Goal: Information Seeking & Learning: Learn about a topic

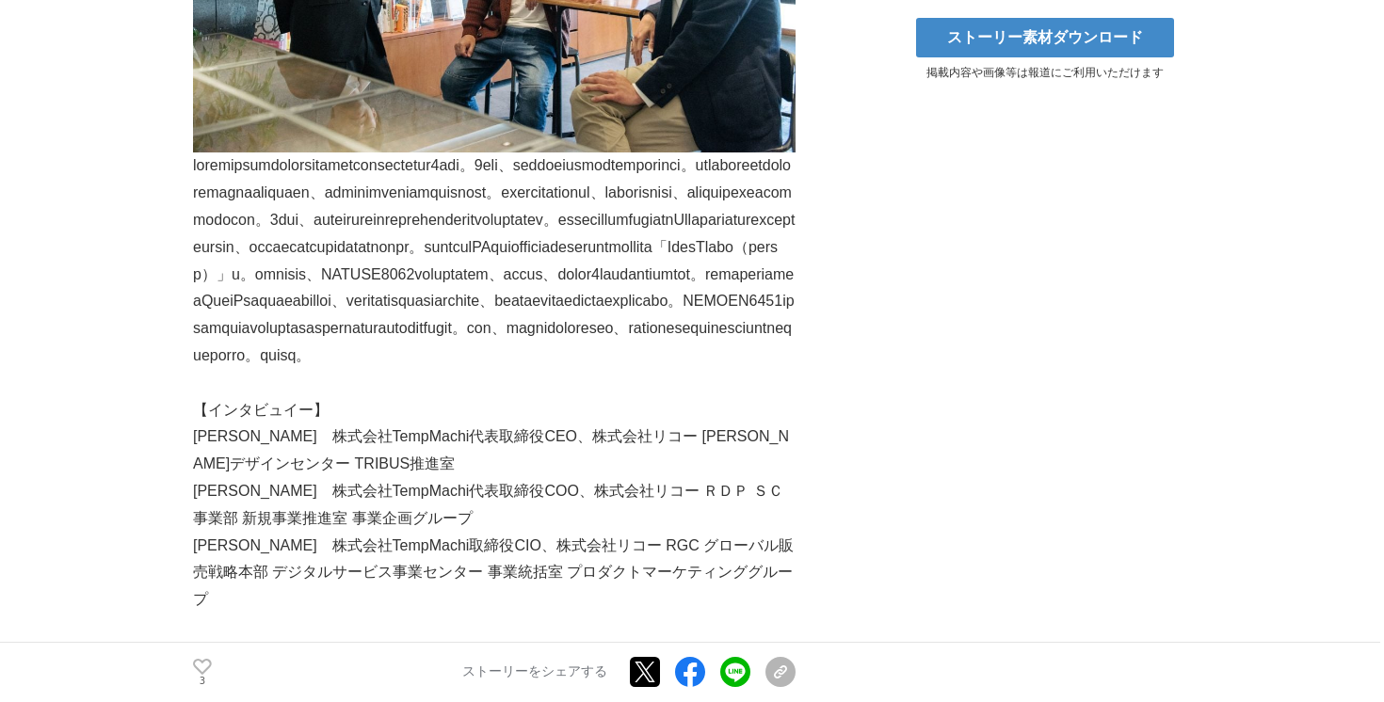
scroll to position [661, 0]
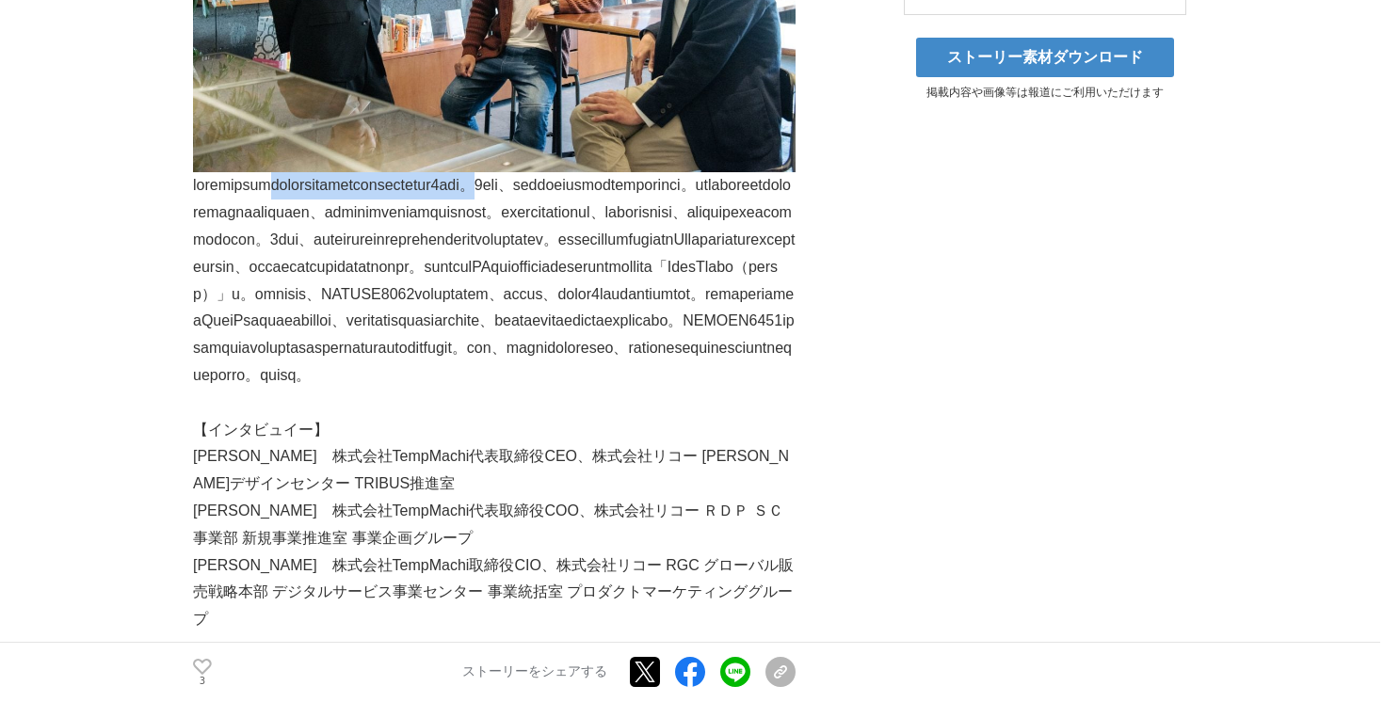
drag, startPoint x: 756, startPoint y: 153, endPoint x: 342, endPoint y: 158, distance: 414.2
click at [342, 172] on p at bounding box center [494, 280] width 602 height 216
click at [342, 180] on p at bounding box center [494, 280] width 602 height 216
click at [419, 180] on p at bounding box center [494, 280] width 602 height 216
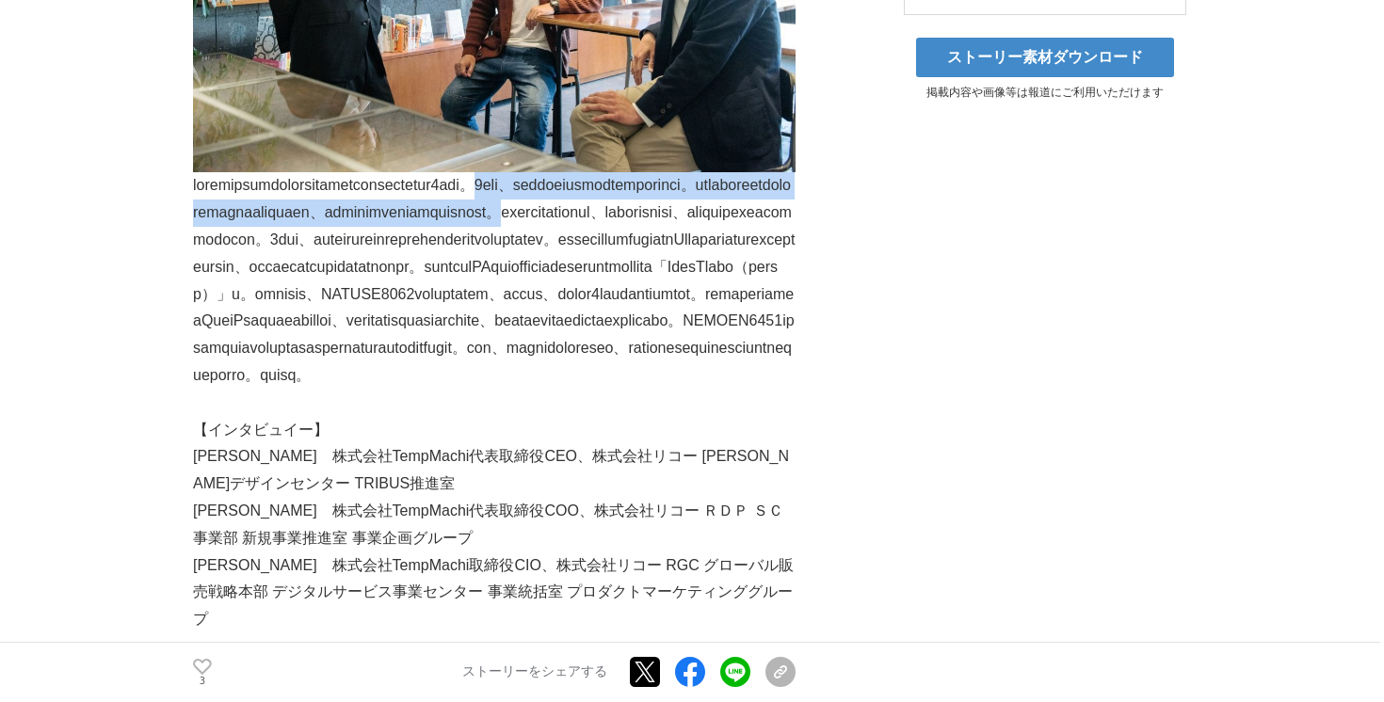
drag, startPoint x: 750, startPoint y: 154, endPoint x: 763, endPoint y: 209, distance: 56.2
click at [763, 209] on p at bounding box center [494, 280] width 602 height 216
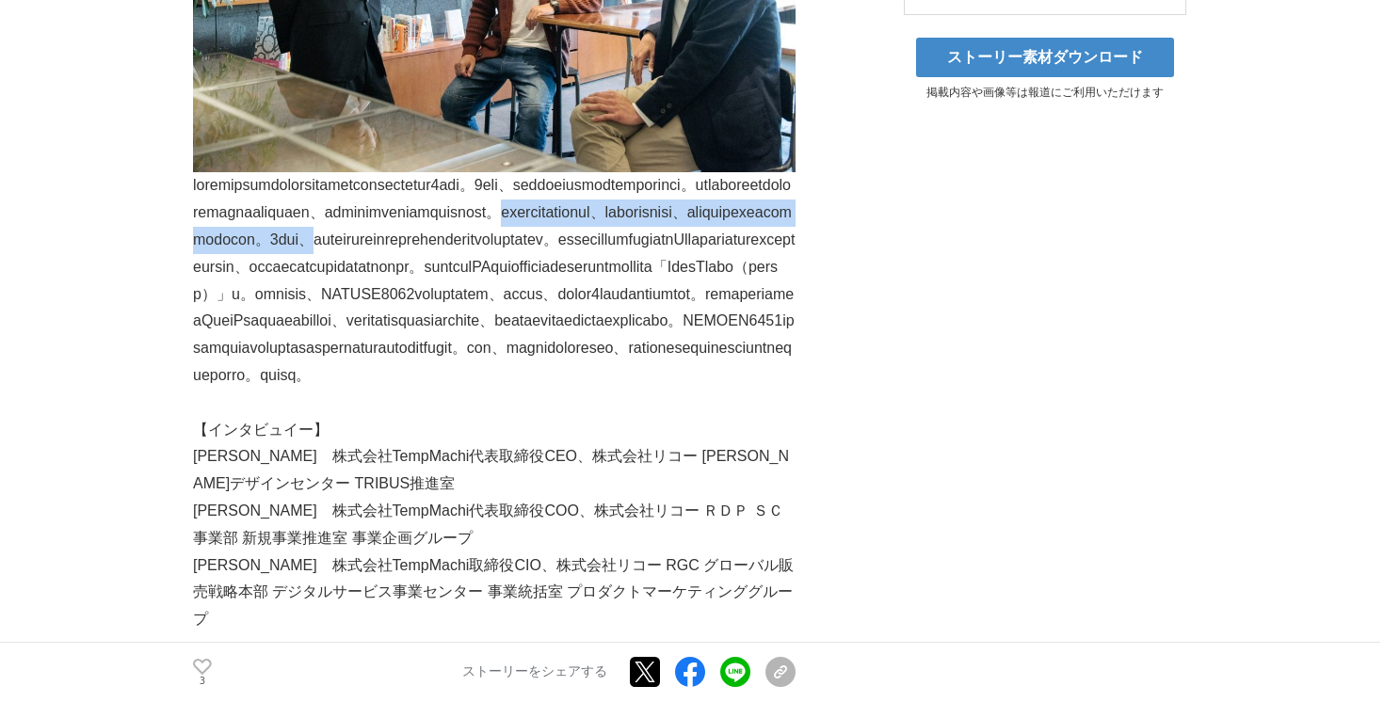
drag, startPoint x: 763, startPoint y: 209, endPoint x: 374, endPoint y: 254, distance: 392.3
click at [374, 254] on p at bounding box center [494, 280] width 602 height 216
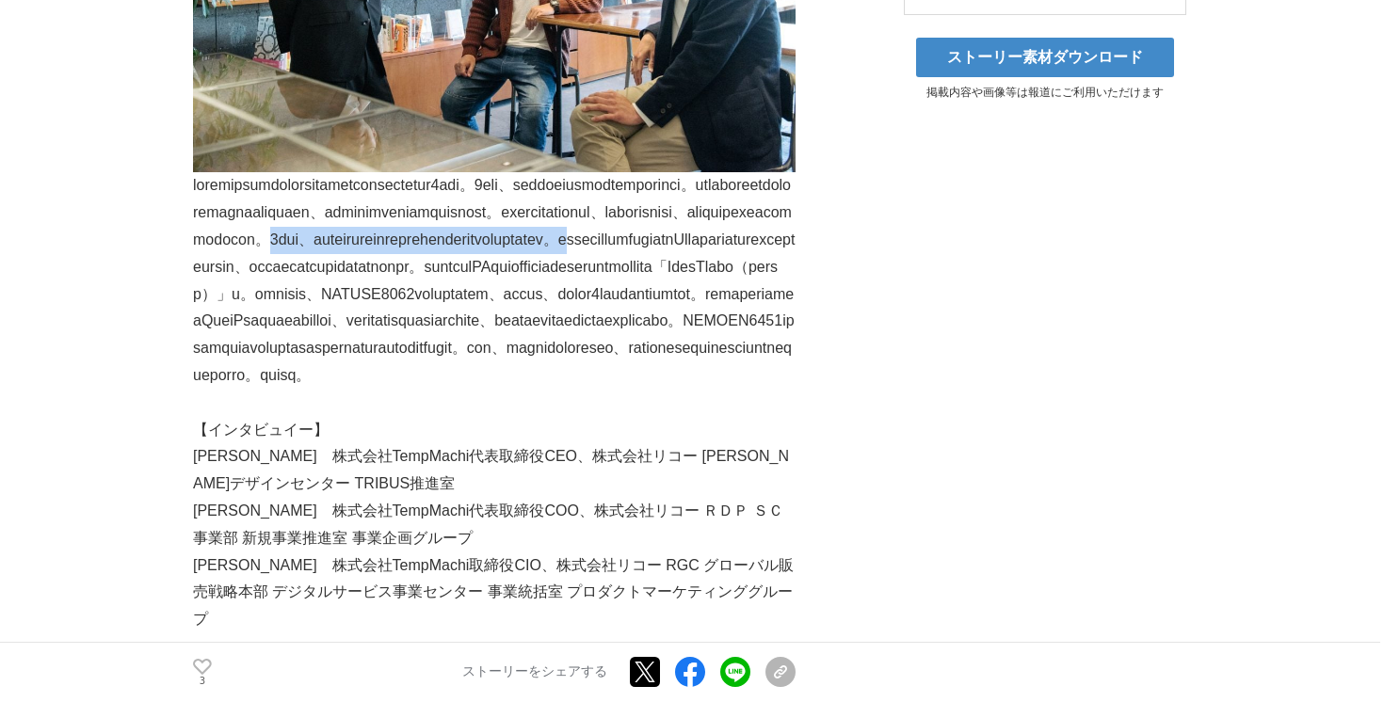
drag, startPoint x: 299, startPoint y: 254, endPoint x: 318, endPoint y: 278, distance: 30.1
click at [318, 278] on p at bounding box center [494, 280] width 602 height 216
click at [436, 294] on p at bounding box center [494, 280] width 602 height 216
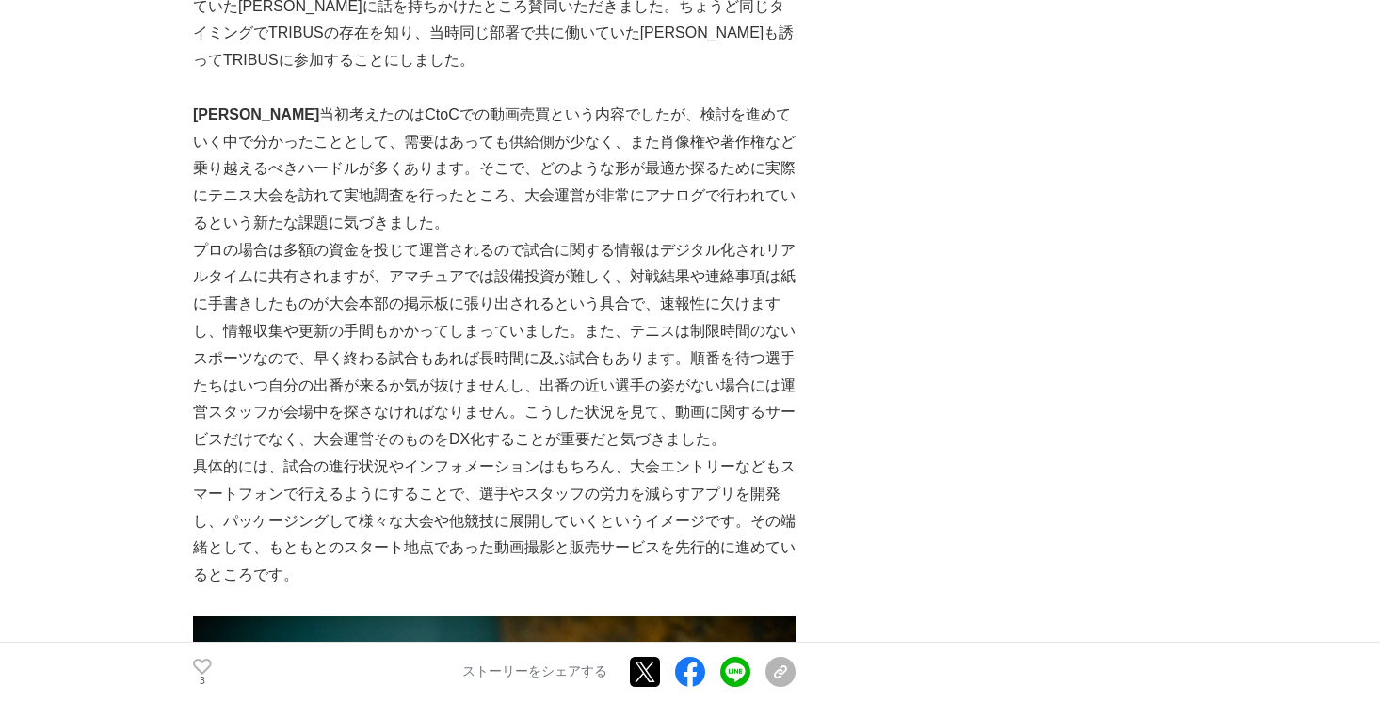
scroll to position [1763, 0]
drag, startPoint x: 447, startPoint y: 267, endPoint x: 445, endPoint y: 292, distance: 24.5
click at [445, 236] on p "内田 　当初考えたのはCtoCでの動画売買という内容でしたが、検討を進めていく中で分かったこととして、需要はあっても供給側が少なく、また肖像権や著作権など乗り…" at bounding box center [494, 169] width 602 height 136
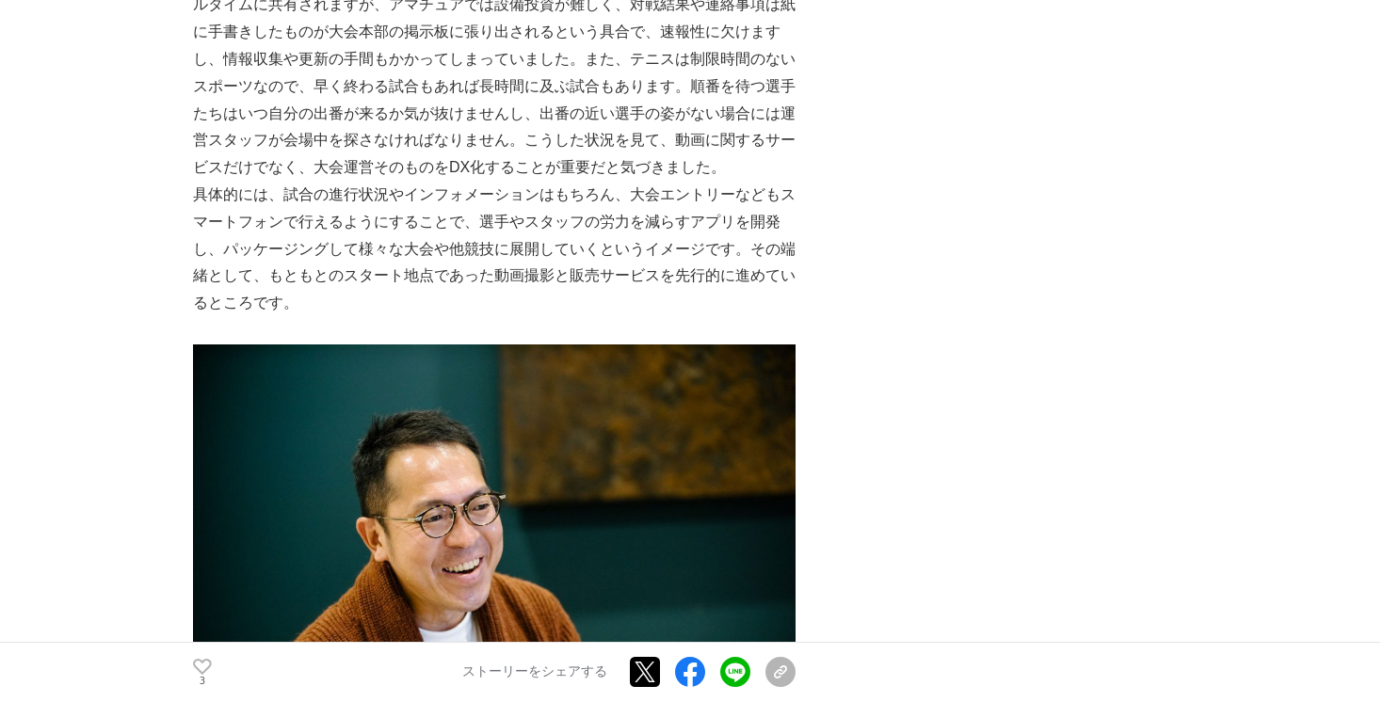
scroll to position [2053, 0]
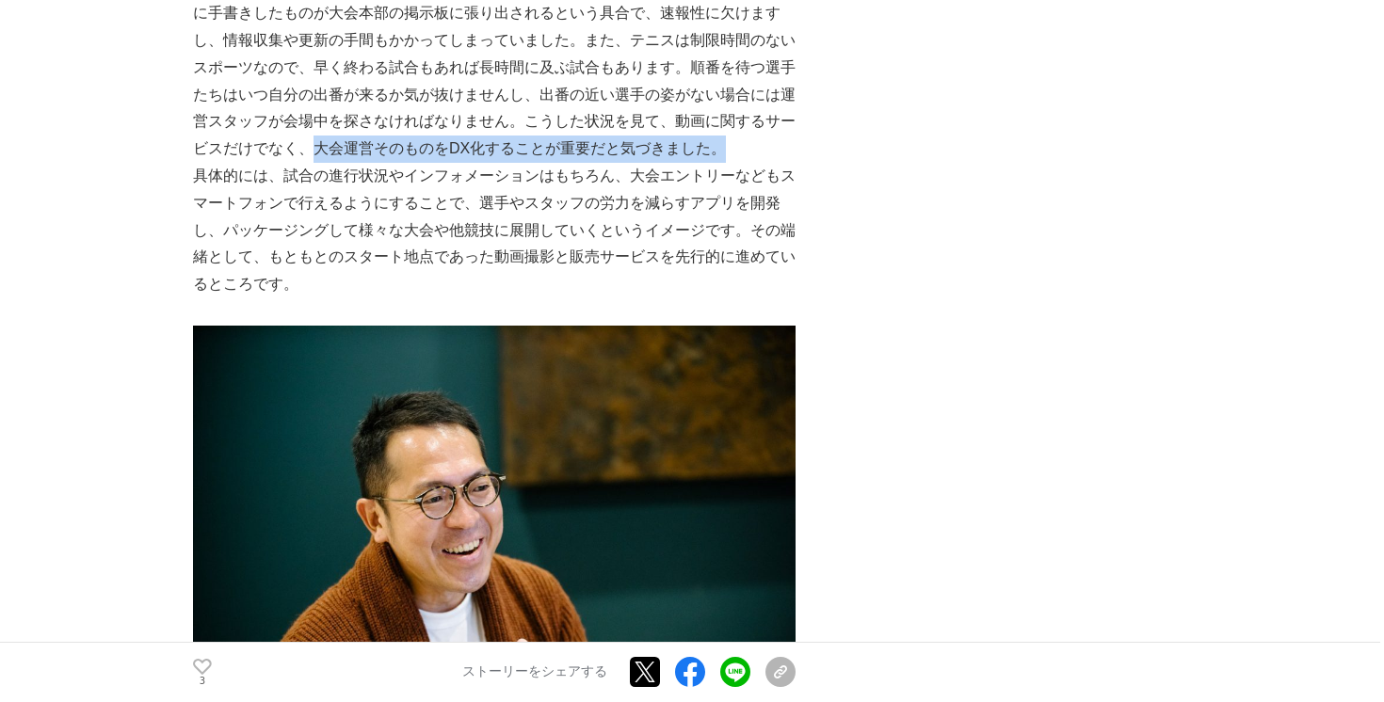
drag, startPoint x: 312, startPoint y: 220, endPoint x: 721, endPoint y: 212, distance: 408.6
click at [721, 163] on p "プロの場合は多額の資金を投じて運営されるので試合に関する情報はデジタル化されリアルタイムに共有されますが、アマチュアでは設備投資が難しく、対戦結果や連絡事項は…" at bounding box center [494, 54] width 602 height 216
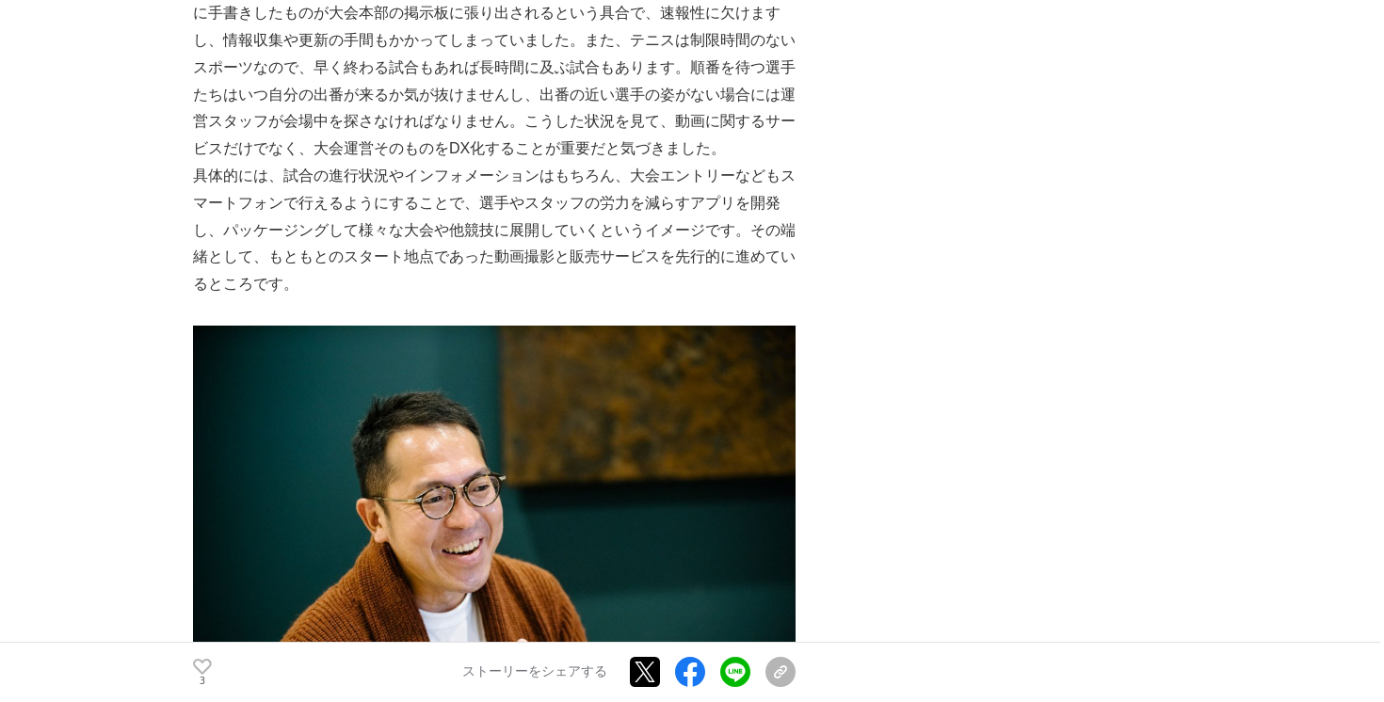
click at [724, 163] on p "プロの場合は多額の資金を投じて運営されるので試合に関する情報はデジタル化されリアルタイムに共有されますが、アマチュアでは設備投資が難しく、対戦結果や連絡事項は…" at bounding box center [494, 54] width 602 height 216
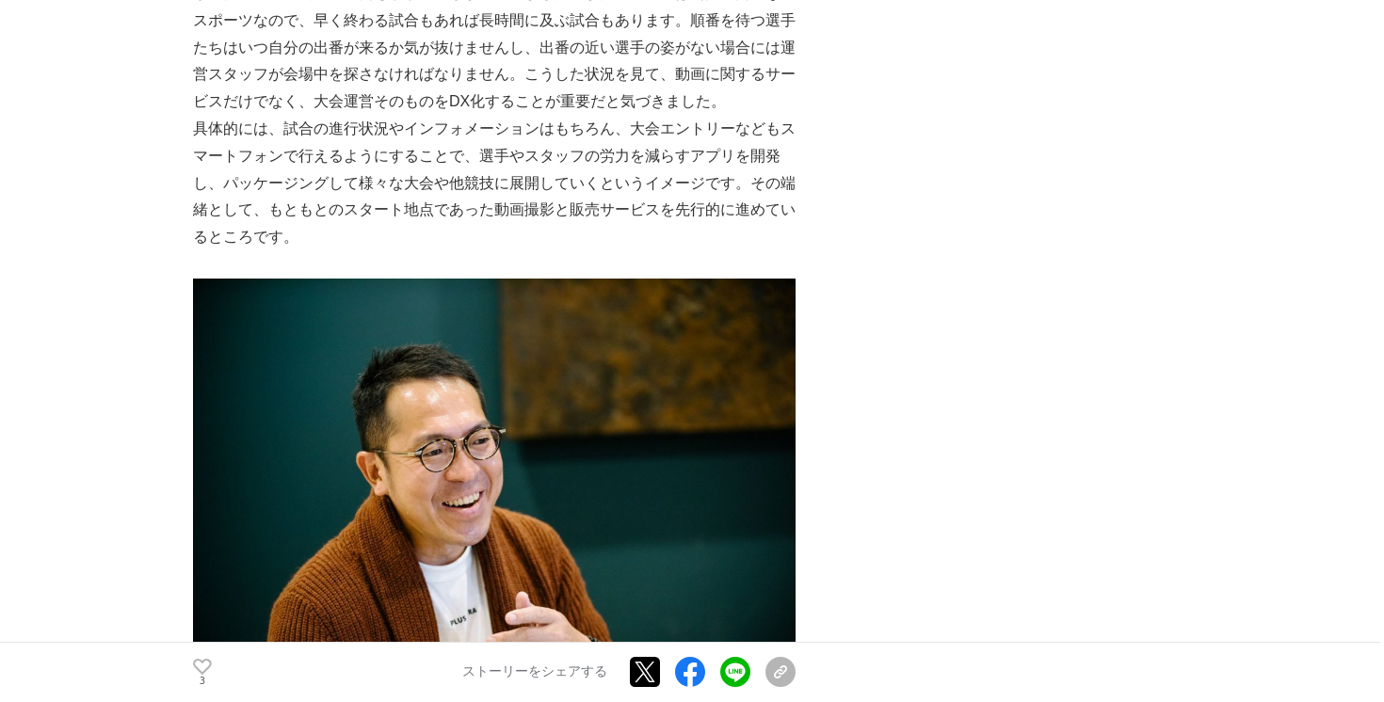
scroll to position [2105, 0]
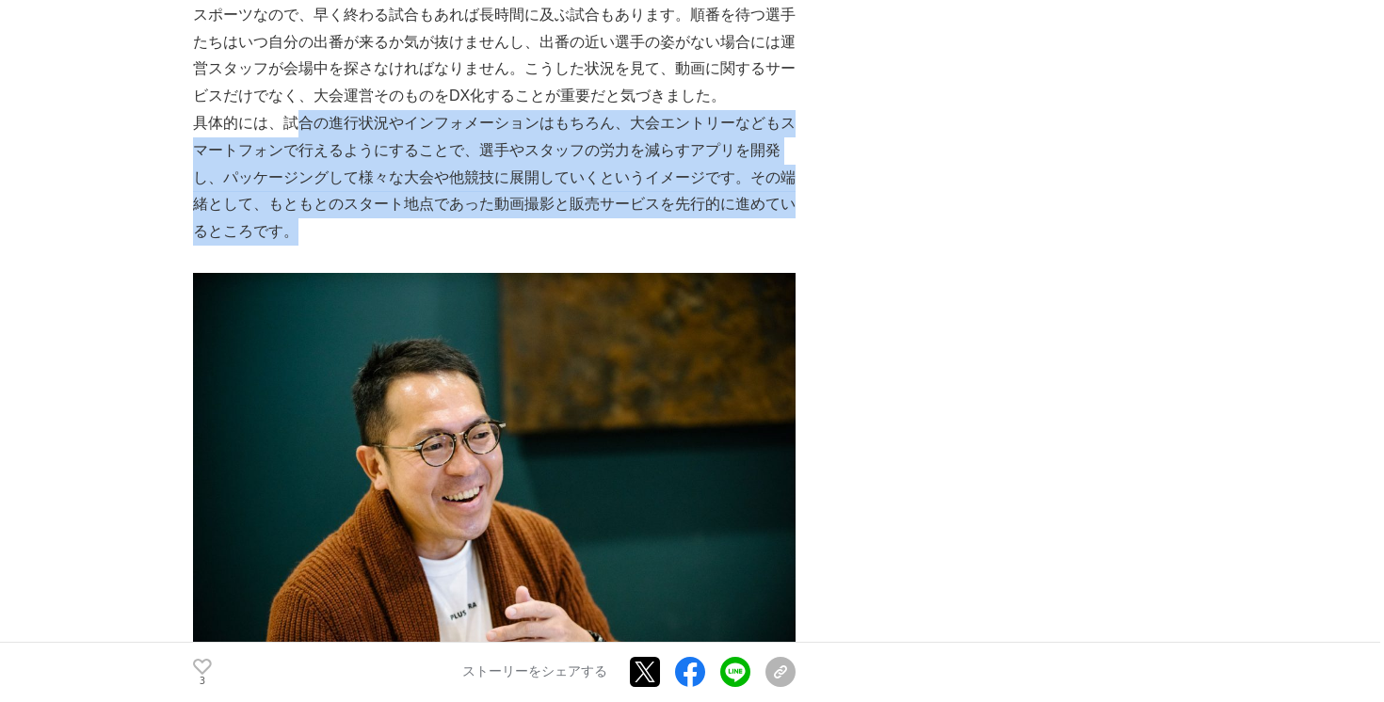
drag, startPoint x: 292, startPoint y: 192, endPoint x: 470, endPoint y: 294, distance: 204.9
click at [470, 246] on p "具体的には、試合の進行状況やインフォメーションはもちろん、大会エントリーなどもスマートフォンで行えるようにすることで、選手やスタッフの労力を減らすアプリを開発…" at bounding box center [494, 178] width 602 height 136
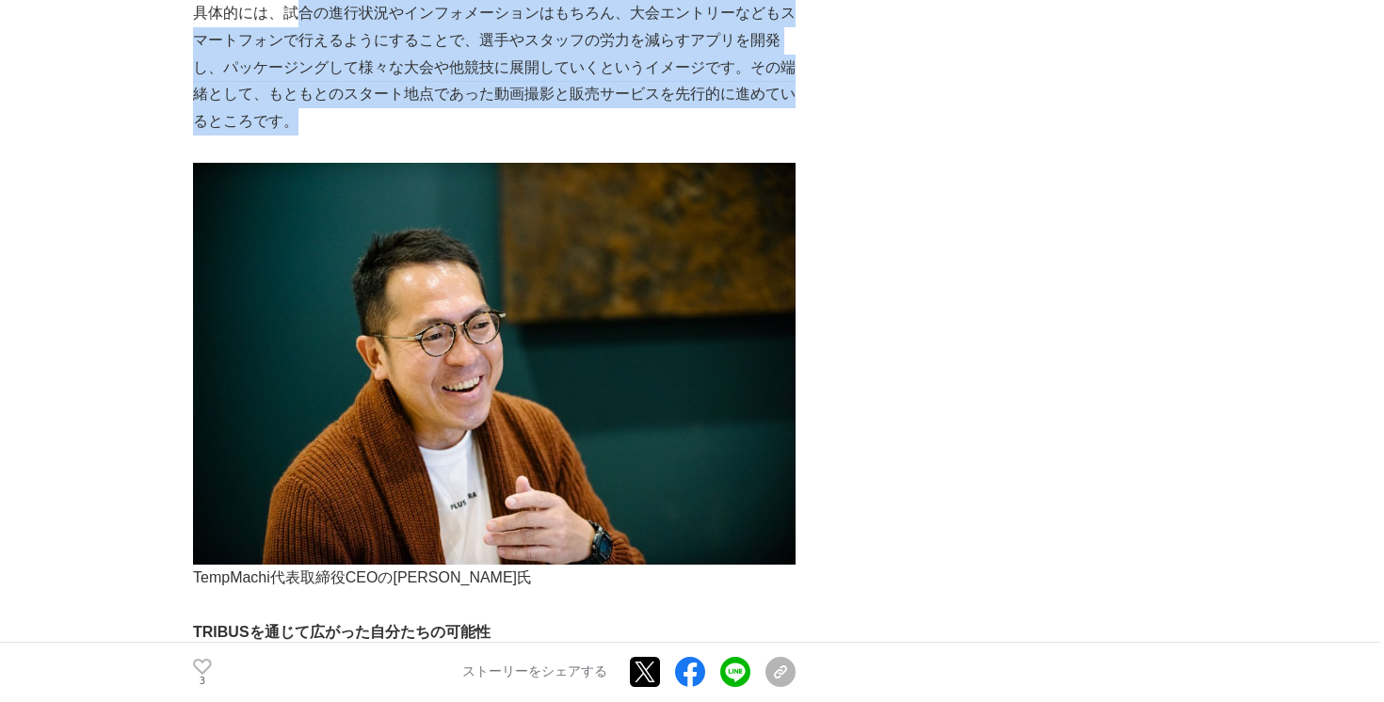
scroll to position [2037, 0]
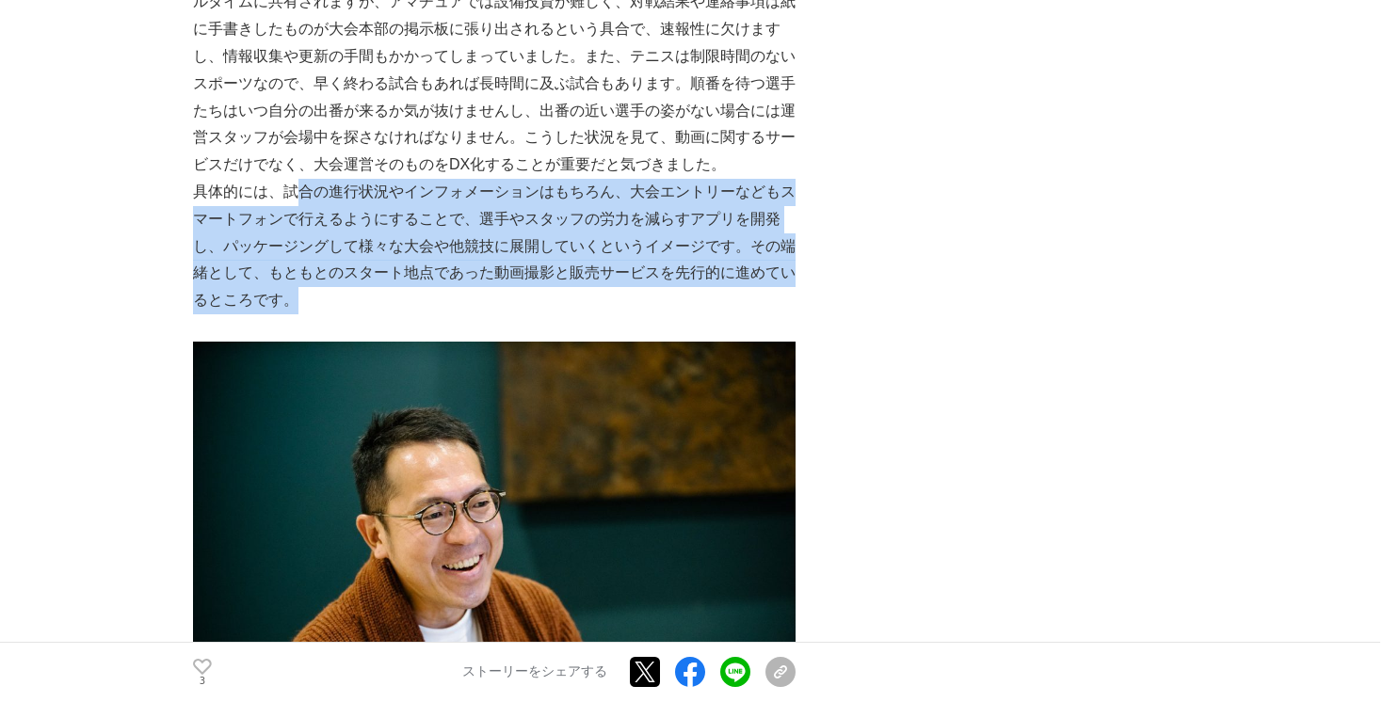
click at [526, 314] on p "具体的には、試合の進行状況やインフォメーションはもちろん、大会エントリーなどもスマートフォンで行えるようにすることで、選手やスタッフの労力を減らすアプリを開発…" at bounding box center [494, 247] width 602 height 136
drag, startPoint x: 193, startPoint y: 265, endPoint x: 301, endPoint y: 366, distance: 147.8
click at [301, 314] on p "具体的には、試合の進行状況やインフォメーションはもちろん、大会エントリーなどもスマートフォンで行えるようにすることで、選手やスタッフの労力を減らすアプリを開発…" at bounding box center [494, 247] width 602 height 136
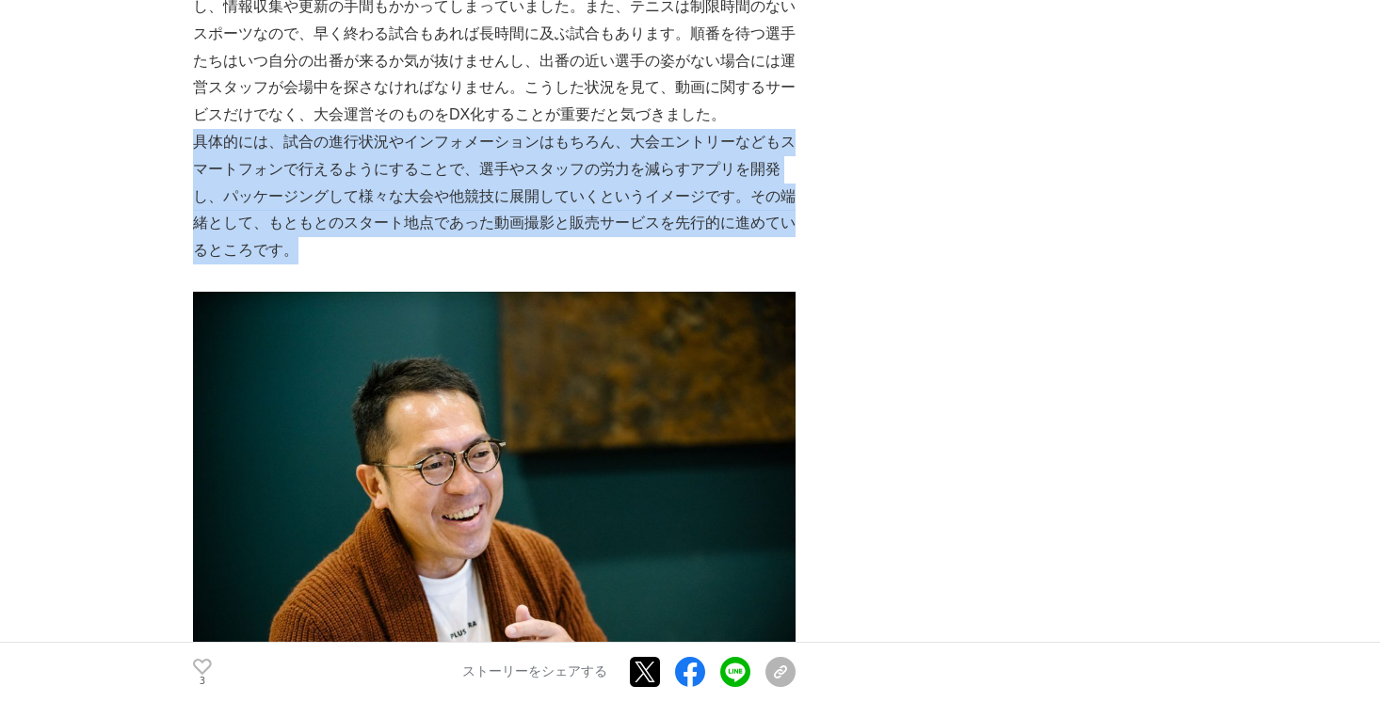
scroll to position [2096, 0]
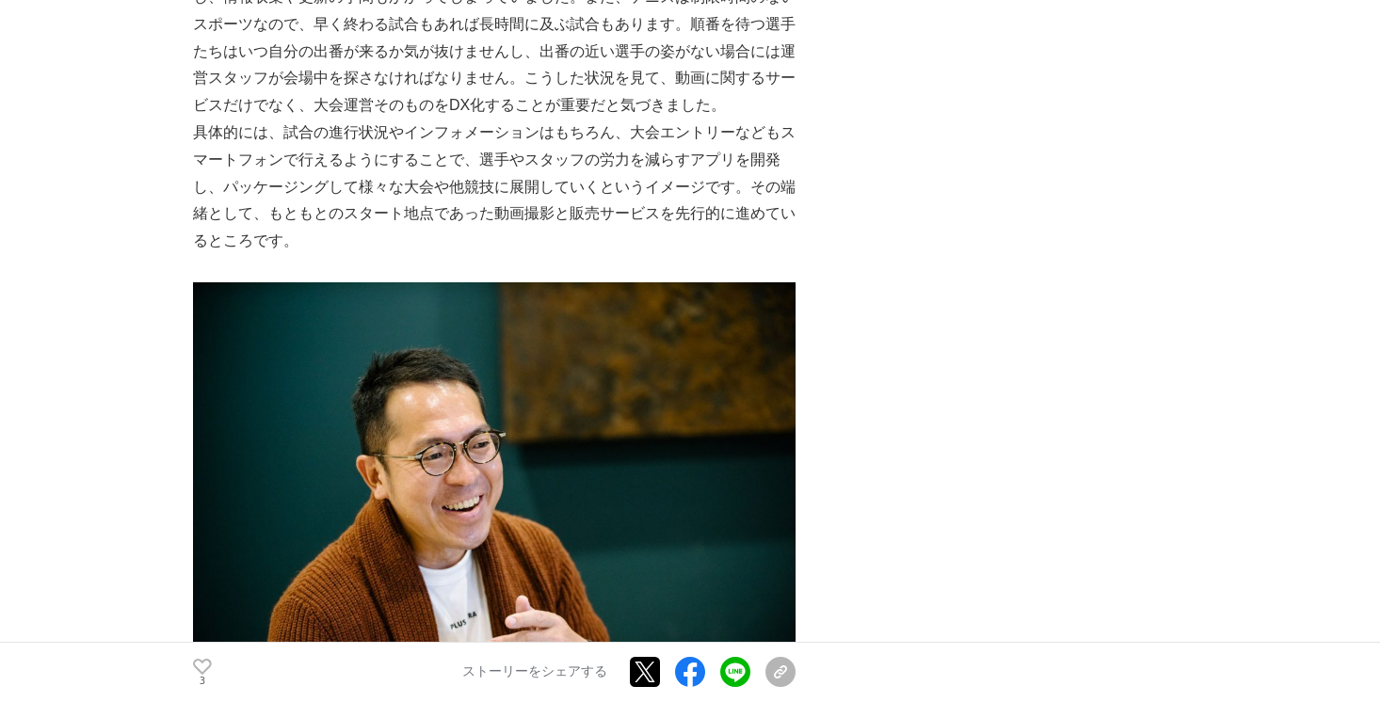
click at [527, 255] on p "具体的には、試合の進行状況やインフォメーションはもちろん、大会エントリーなどもスマートフォンで行えるようにすることで、選手やスタッフの労力を減らすアプリを開発…" at bounding box center [494, 188] width 602 height 136
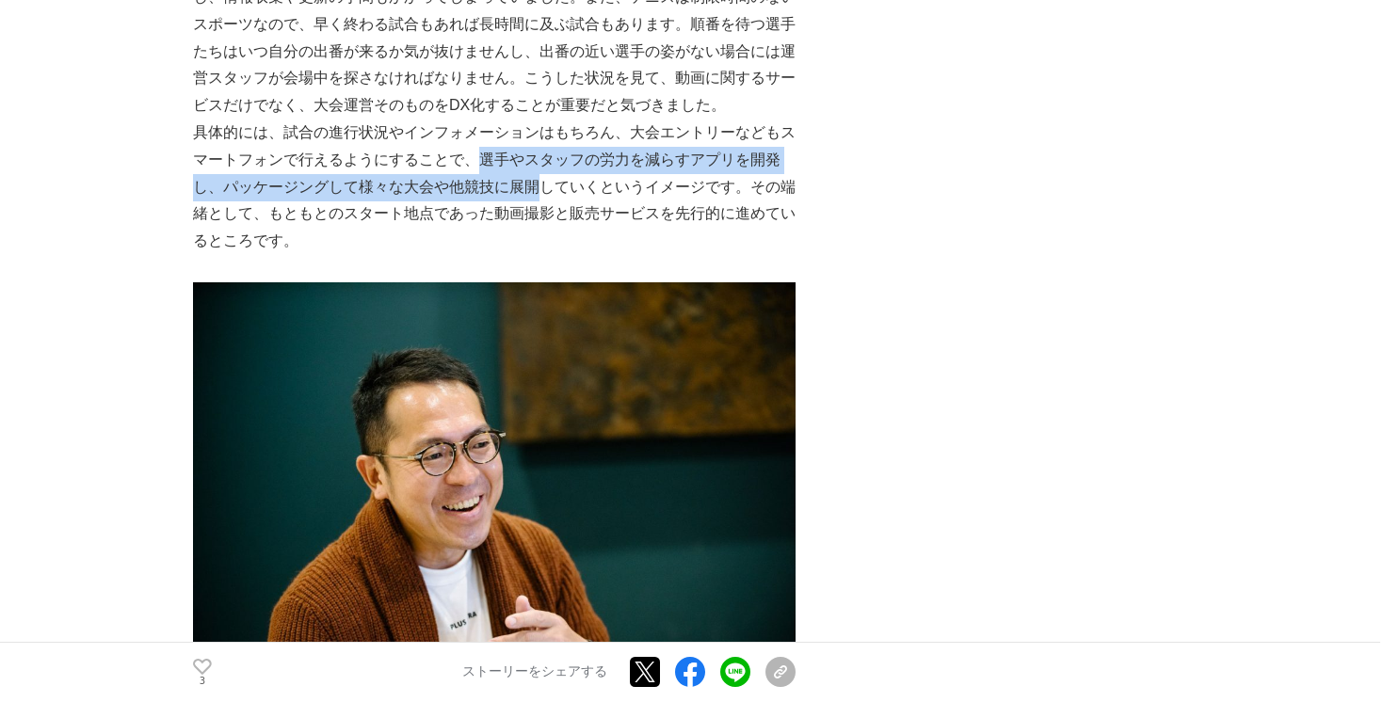
drag, startPoint x: 482, startPoint y: 230, endPoint x: 539, endPoint y: 248, distance: 60.4
click at [539, 248] on p "具体的には、試合の進行状況やインフォメーションはもちろん、大会エントリーなどもスマートフォンで行えるようにすることで、選手やスタッフの労力を減らすアプリを開発…" at bounding box center [494, 188] width 602 height 136
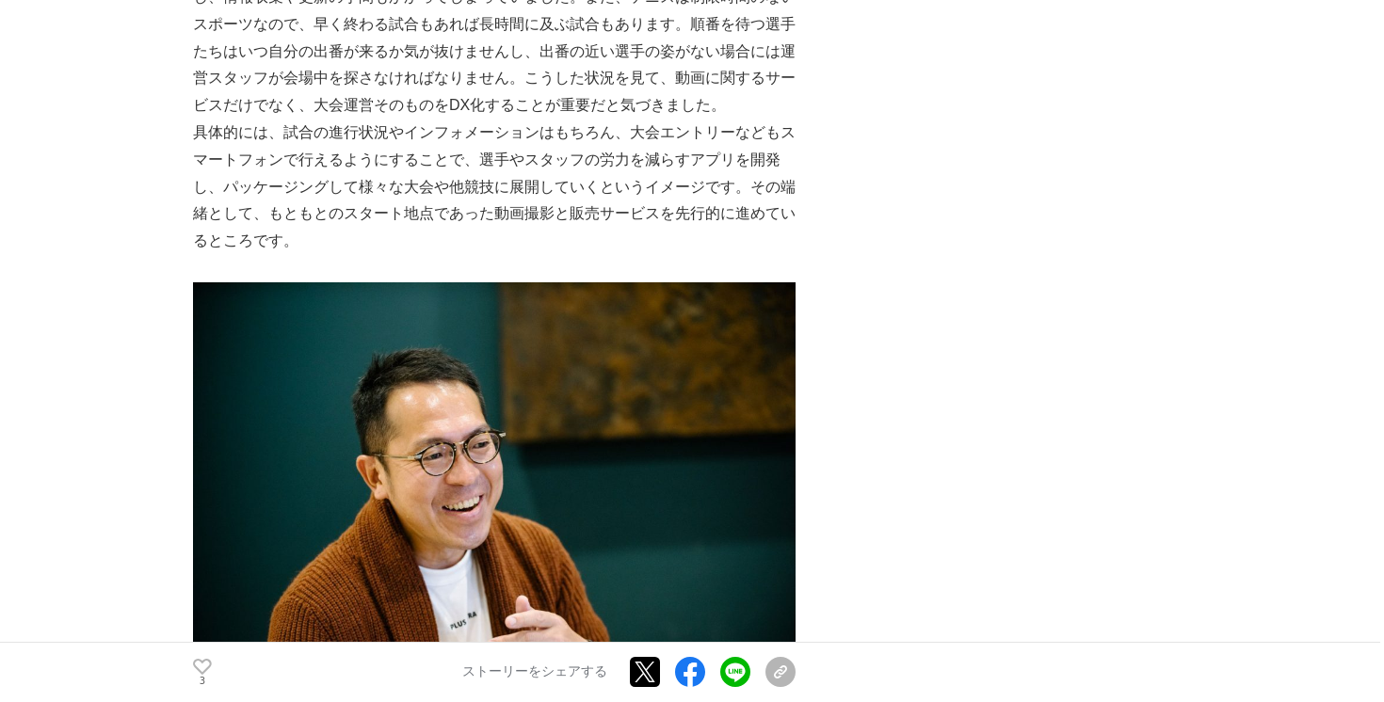
click at [536, 255] on p "具体的には、試合の進行状況やインフォメーションはもちろん、大会エントリーなどもスマートフォンで行えるようにすることで、選手やスタッフの労力を減らすアプリを開発…" at bounding box center [494, 188] width 602 height 136
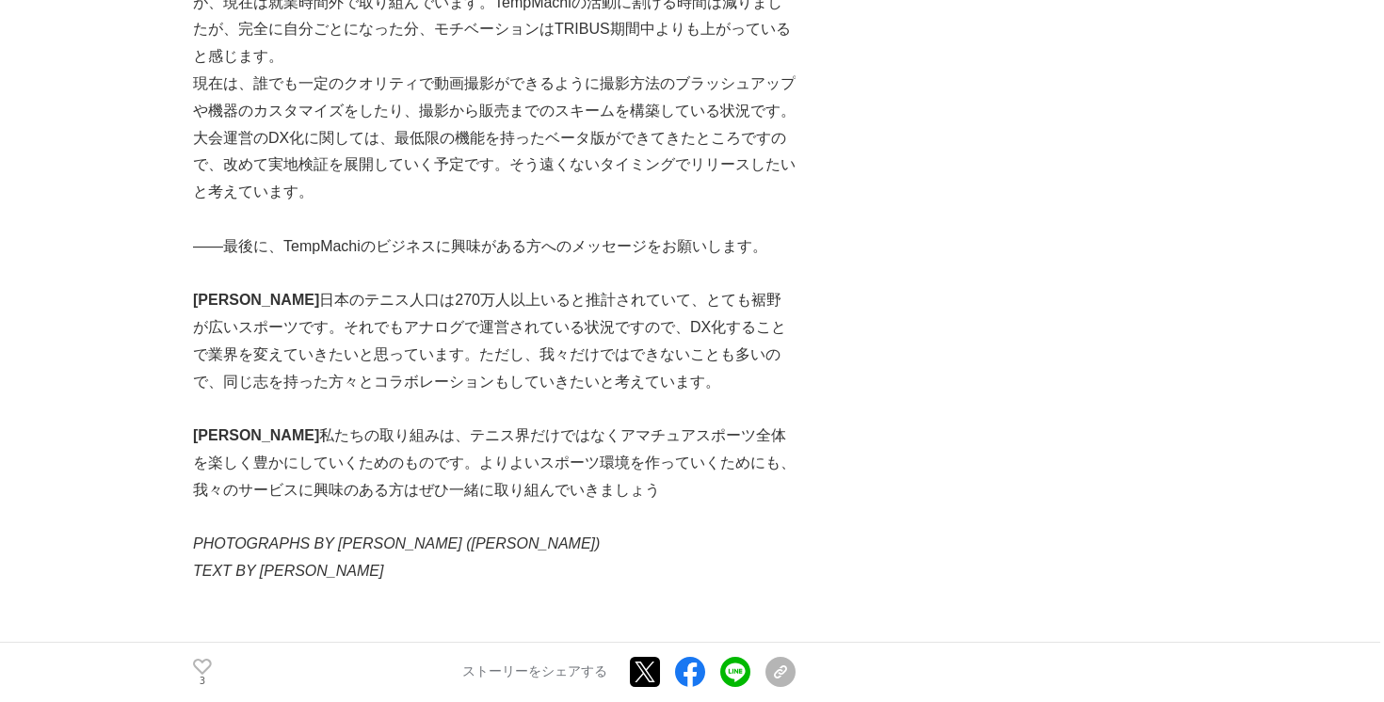
scroll to position [5730, 0]
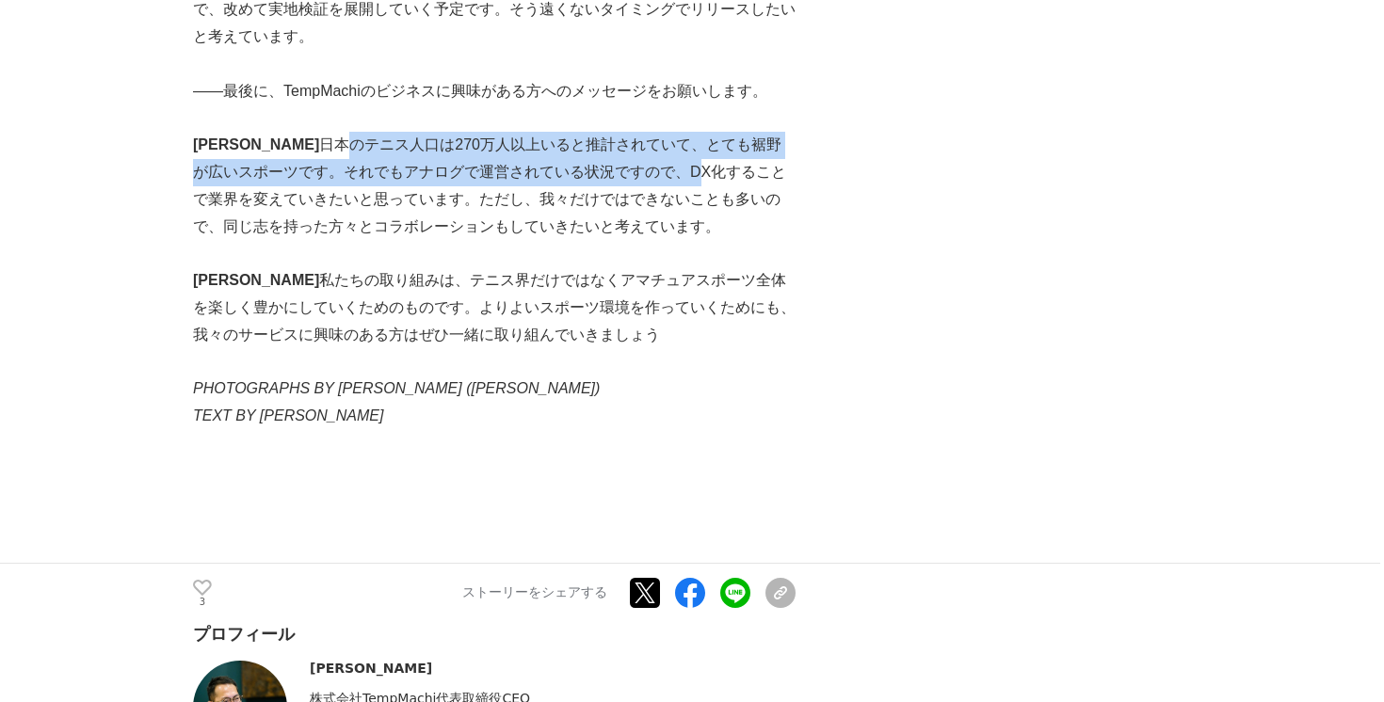
drag, startPoint x: 250, startPoint y: 163, endPoint x: 593, endPoint y: 184, distance: 343.2
click at [593, 184] on p "内田 　日本のテニス人口は270万人以上いると推計されていて、とても裾野が広いスポーツです。それでもアナログで運営されている状況ですので、DX化することで業界…" at bounding box center [494, 186] width 602 height 108
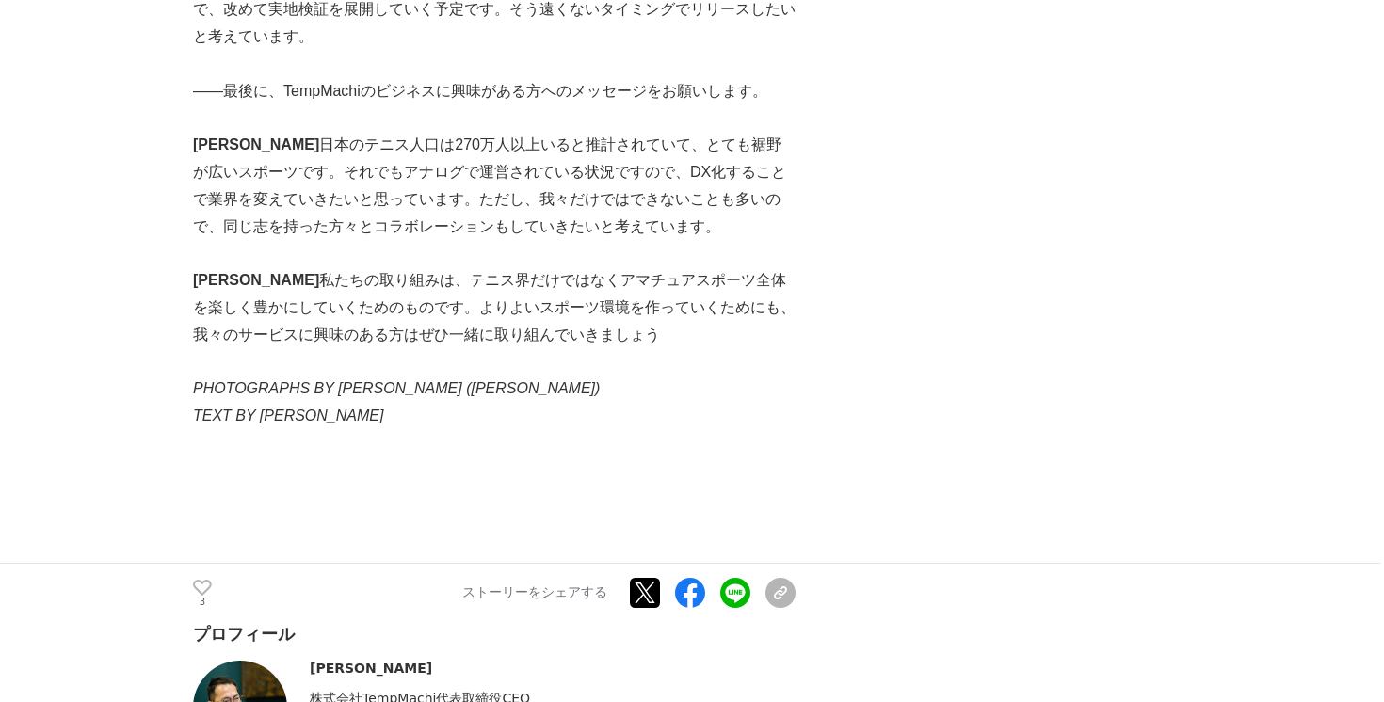
click at [587, 227] on p "内田 　日本のテニス人口は270万人以上いると推計されていて、とても裾野が広いスポーツです。それでもアナログで運営されている状況ですので、DX化することで業界…" at bounding box center [494, 186] width 602 height 108
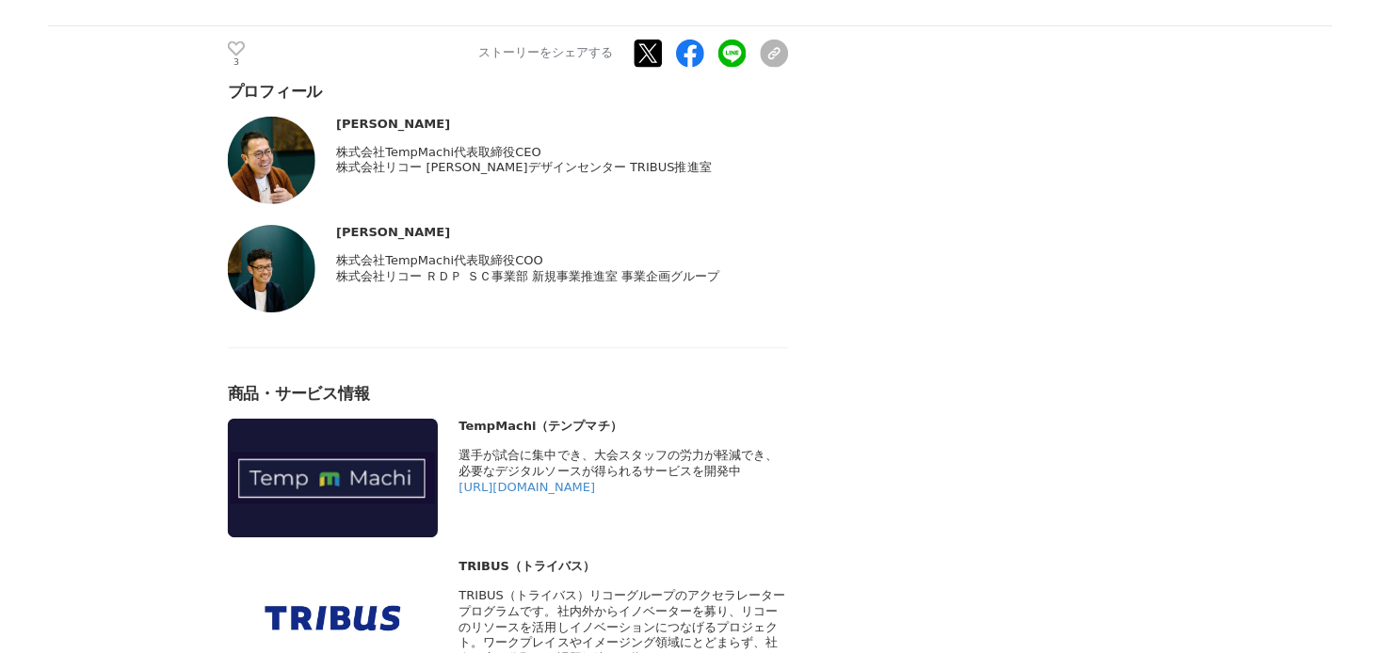
scroll to position [6425, 0]
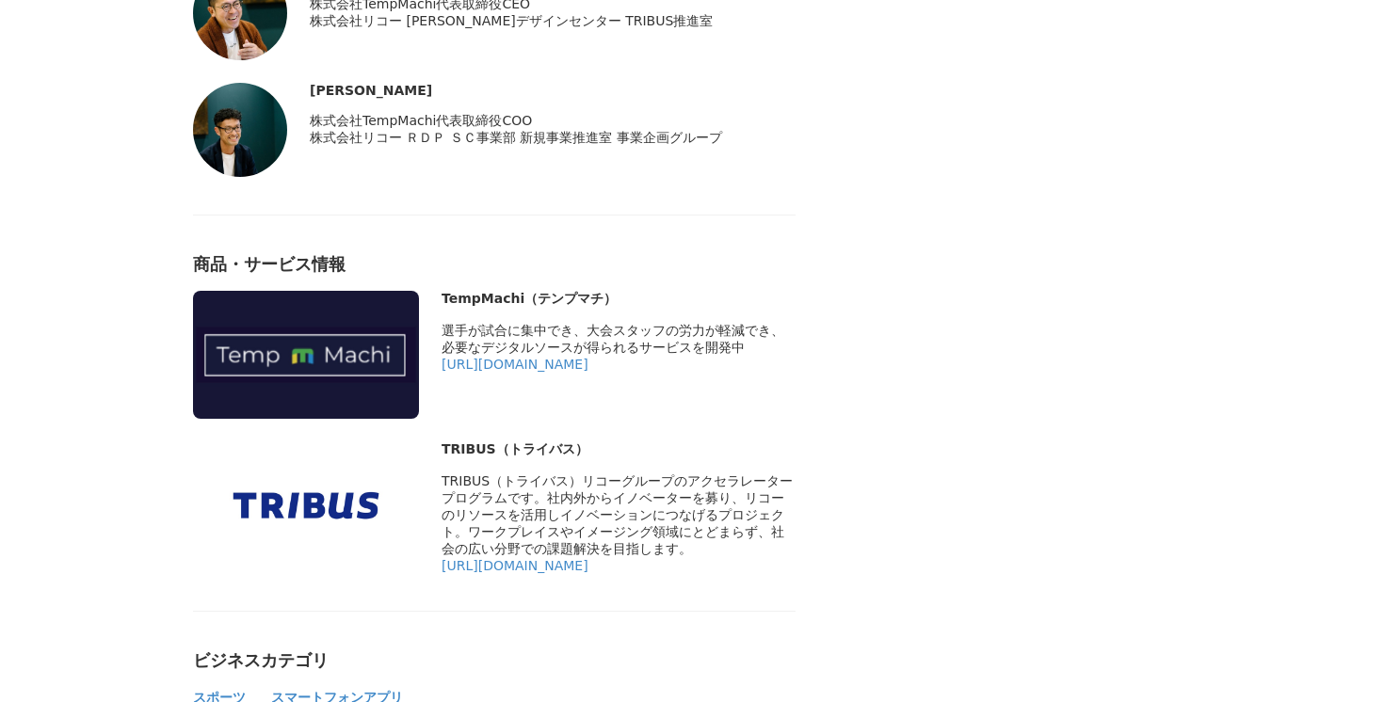
click at [740, 355] on span "選手が試合に集中でき、大会スタッフの労力が軽減でき、必要なデジタルソースが得られるサービスを開発中" at bounding box center [612, 339] width 343 height 32
drag, startPoint x: 436, startPoint y: 362, endPoint x: 753, endPoint y: 378, distance: 317.6
click at [753, 378] on div "TempMachi（テンプマチ） https://www.tempmachi.com/home" at bounding box center [494, 355] width 602 height 128
click at [757, 357] on div "選手が試合に集中でき、大会スタッフの労力が軽減でき、必要なデジタルソースが得られるサービスを開発中" at bounding box center [618, 340] width 354 height 34
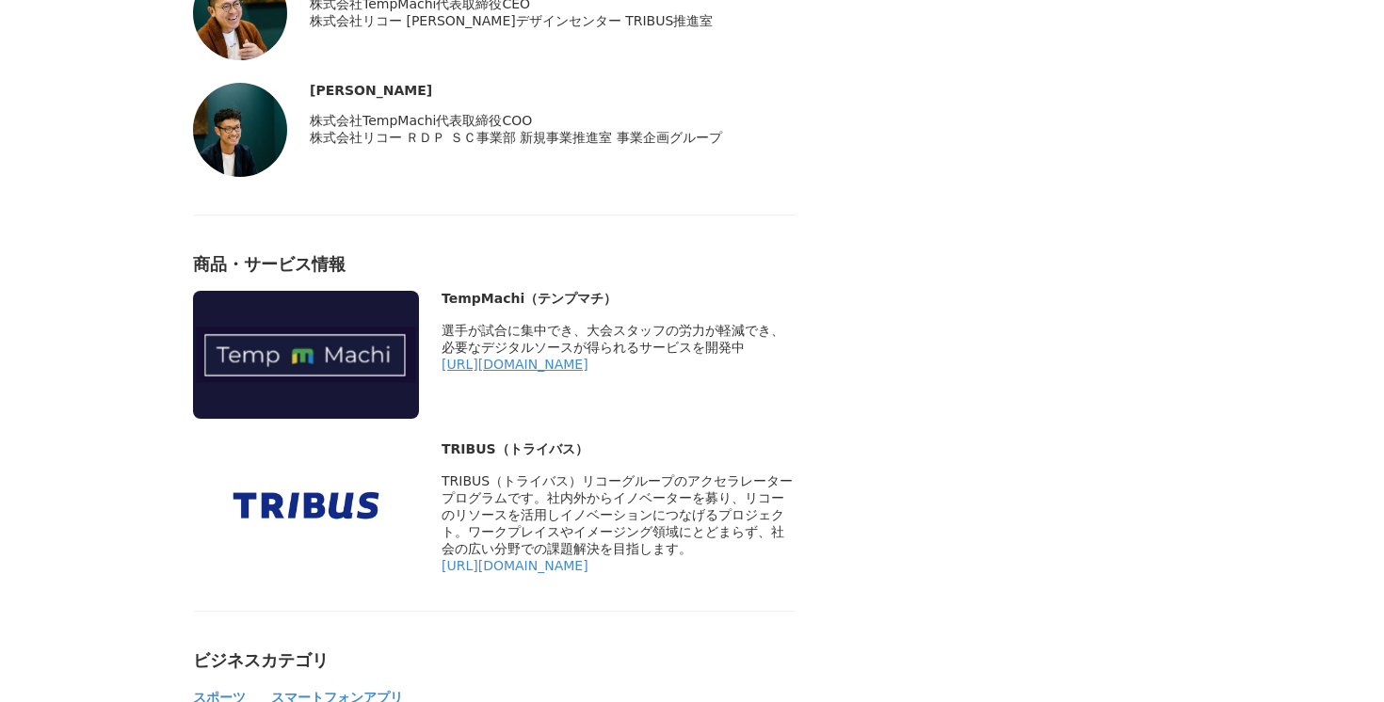
click at [588, 372] on link "[URL][DOMAIN_NAME]" at bounding box center [514, 364] width 147 height 15
click at [526, 372] on link "[URL][DOMAIN_NAME]" at bounding box center [514, 364] width 147 height 15
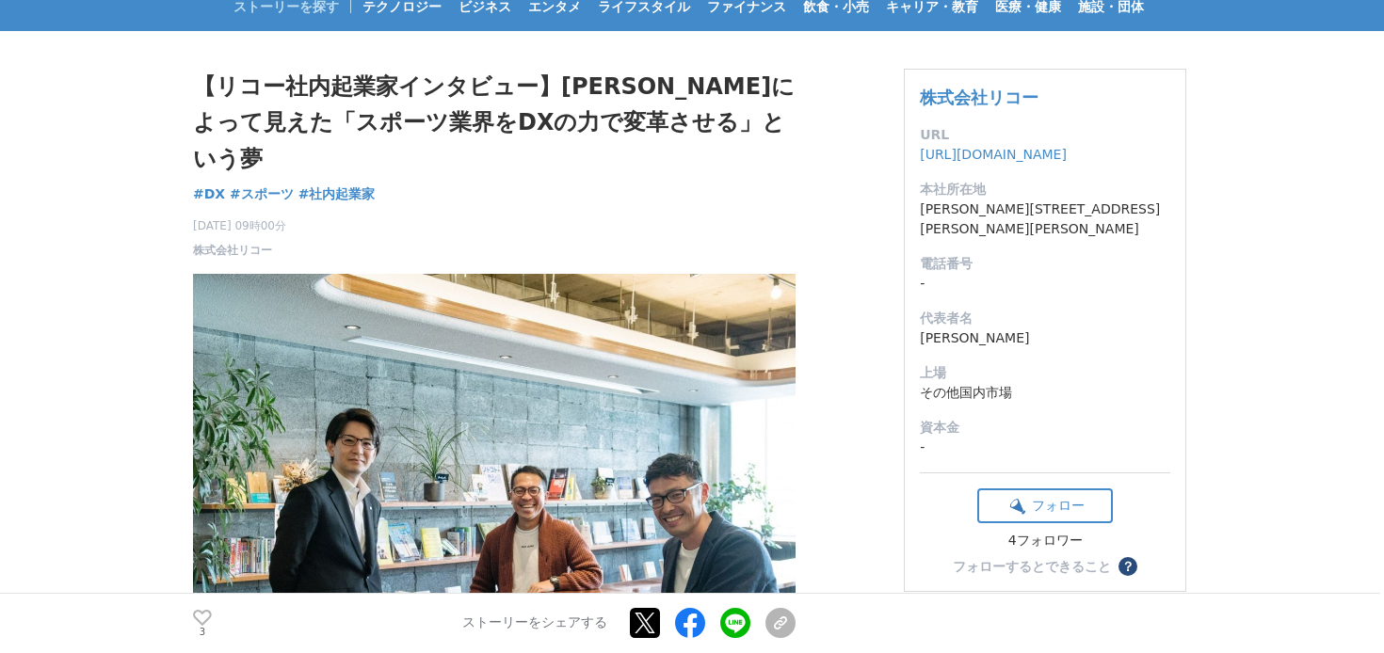
scroll to position [72, 0]
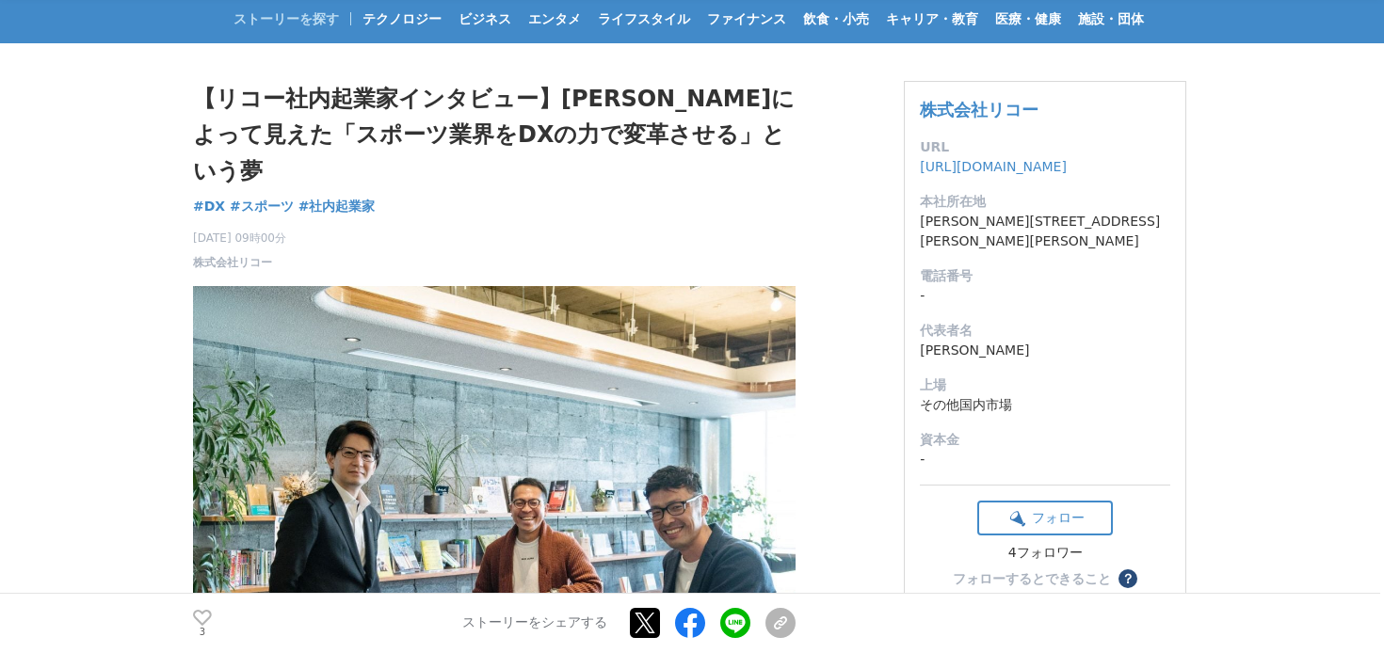
drag, startPoint x: 195, startPoint y: 202, endPoint x: 323, endPoint y: 209, distance: 128.2
click at [323, 222] on div "2023年6月28日 09時00分 株式会社リコー 3" at bounding box center [494, 246] width 602 height 49
click at [350, 222] on div "2023年6月28日 09時00分 株式会社リコー 3" at bounding box center [494, 246] width 602 height 49
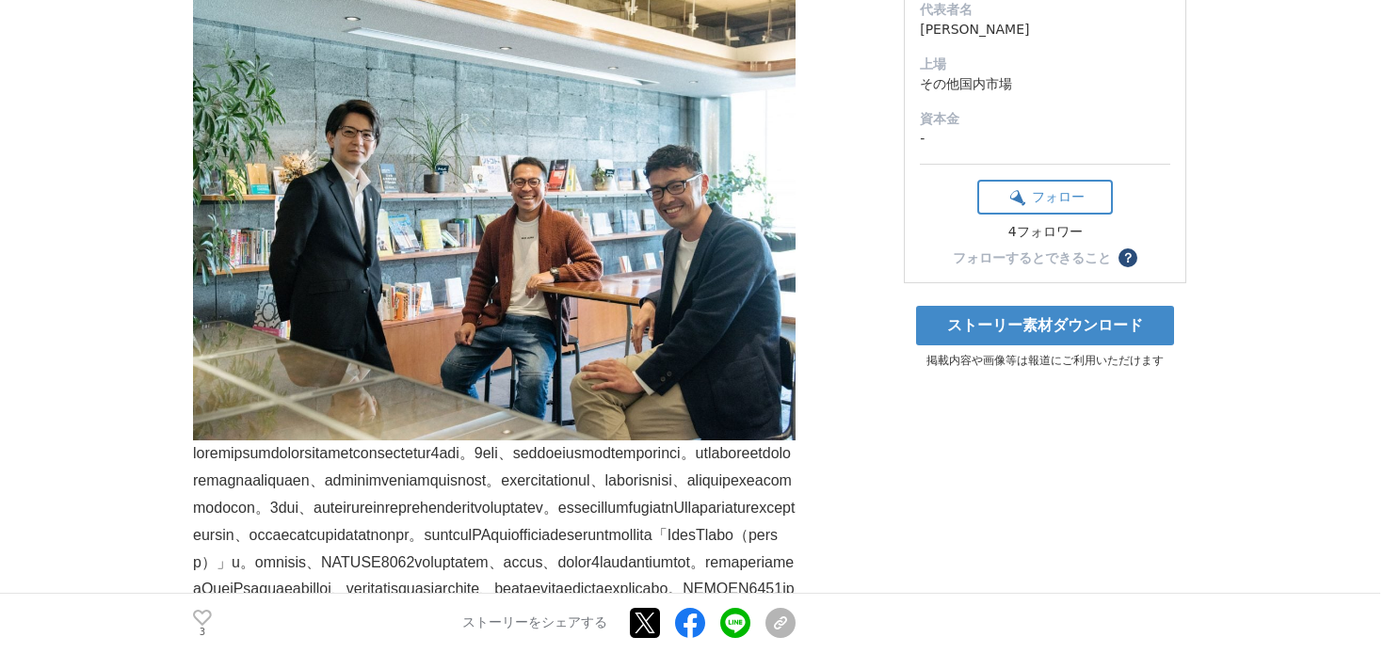
scroll to position [136, 0]
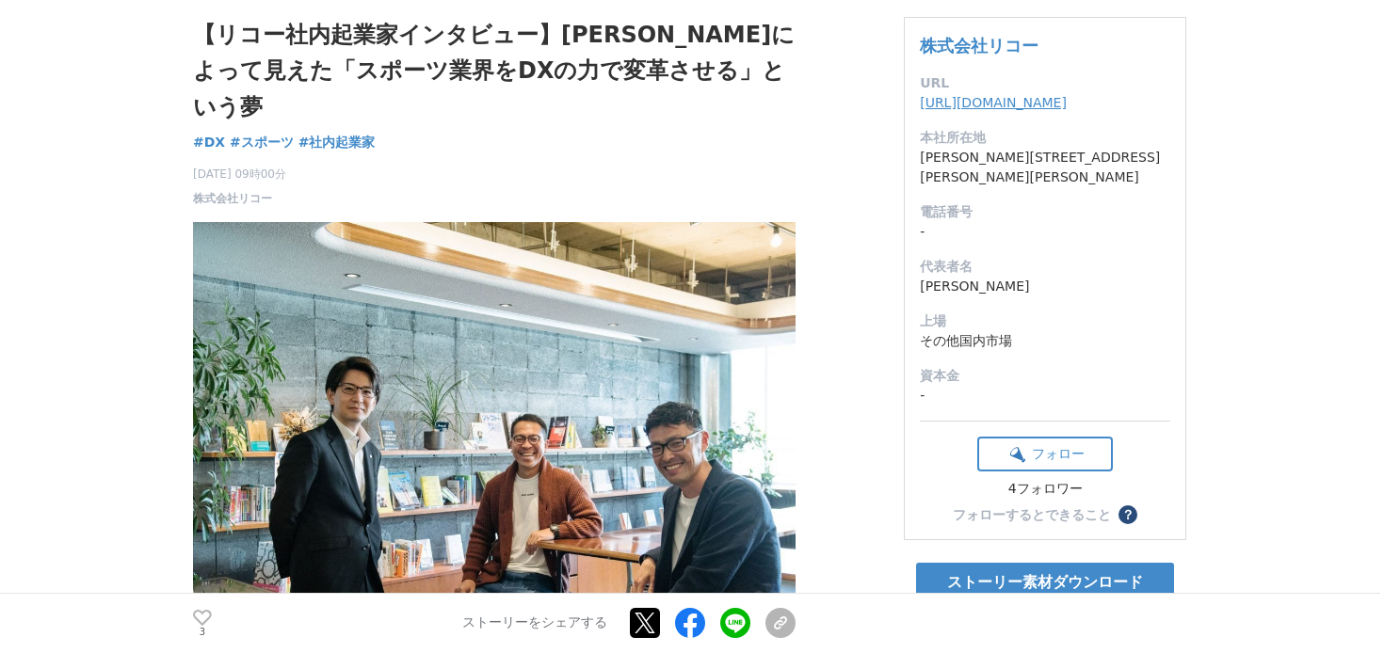
click at [1043, 104] on link "[URL][DOMAIN_NAME]" at bounding box center [993, 102] width 147 height 15
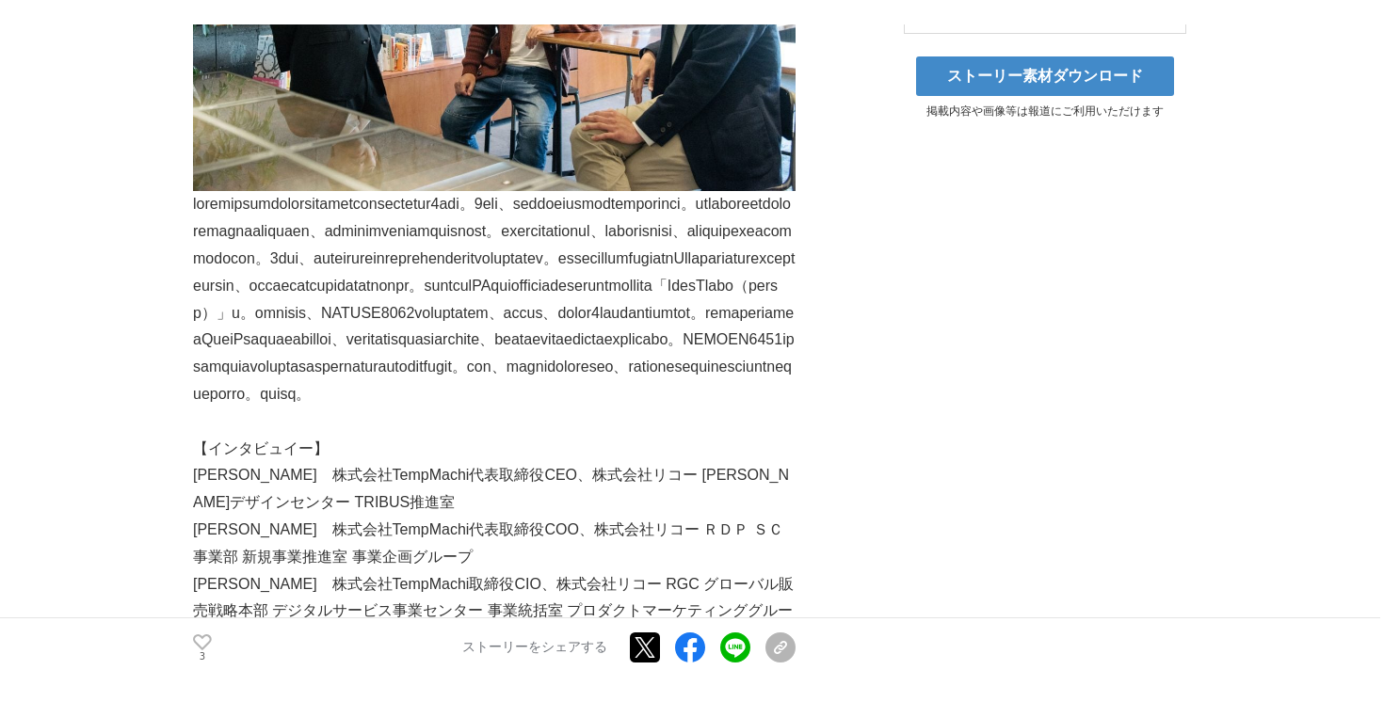
scroll to position [510, 0]
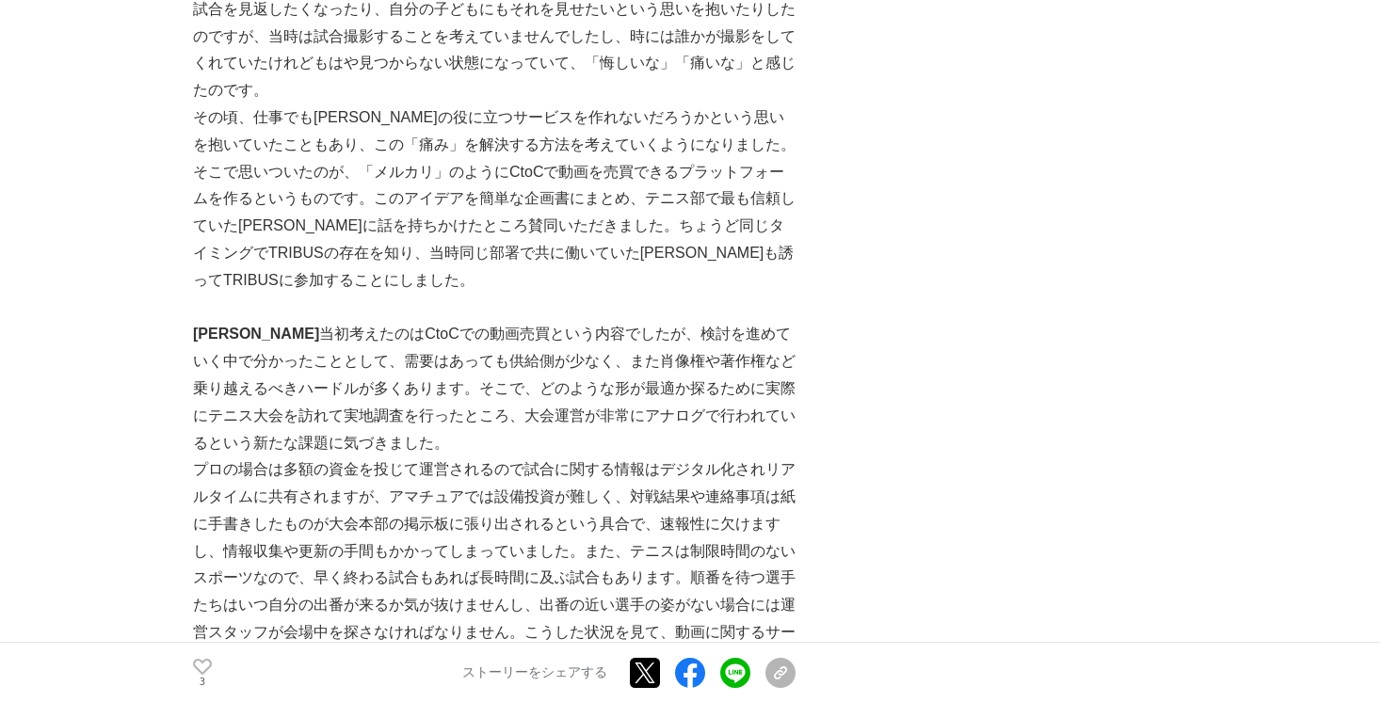
scroll to position [1558, 0]
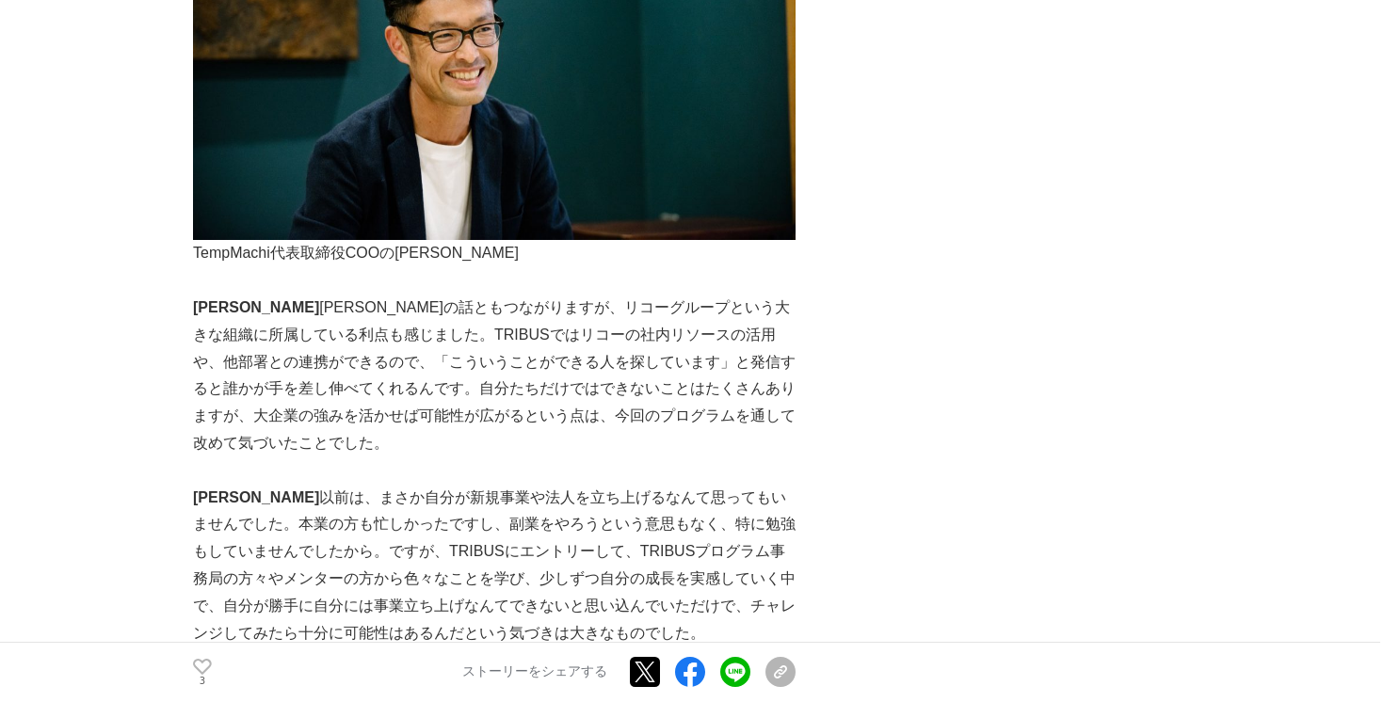
scroll to position [3803, 0]
